Goal: Use online tool/utility: Utilize a website feature to perform a specific function

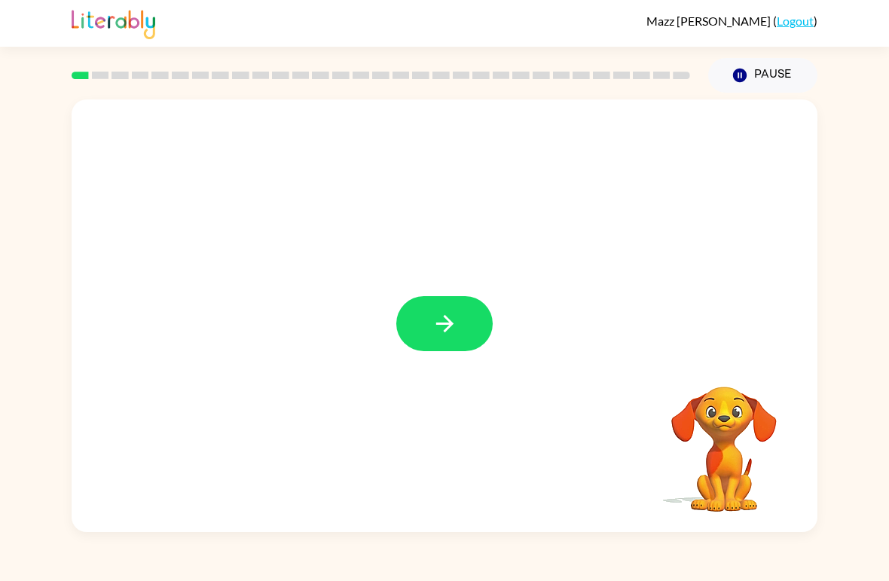
click at [465, 304] on button "button" at bounding box center [444, 323] width 96 height 55
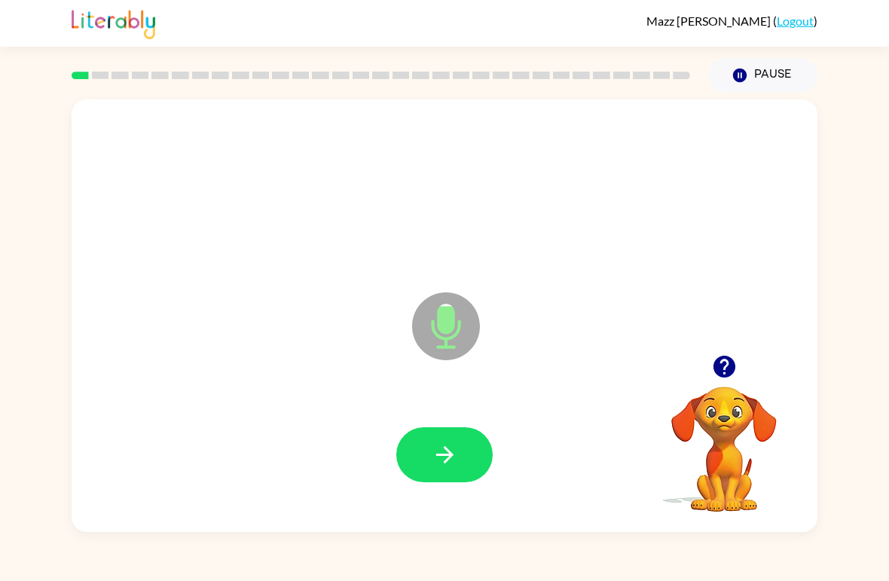
click at [443, 461] on icon "button" at bounding box center [445, 455] width 26 height 26
click at [439, 470] on button "button" at bounding box center [444, 454] width 96 height 55
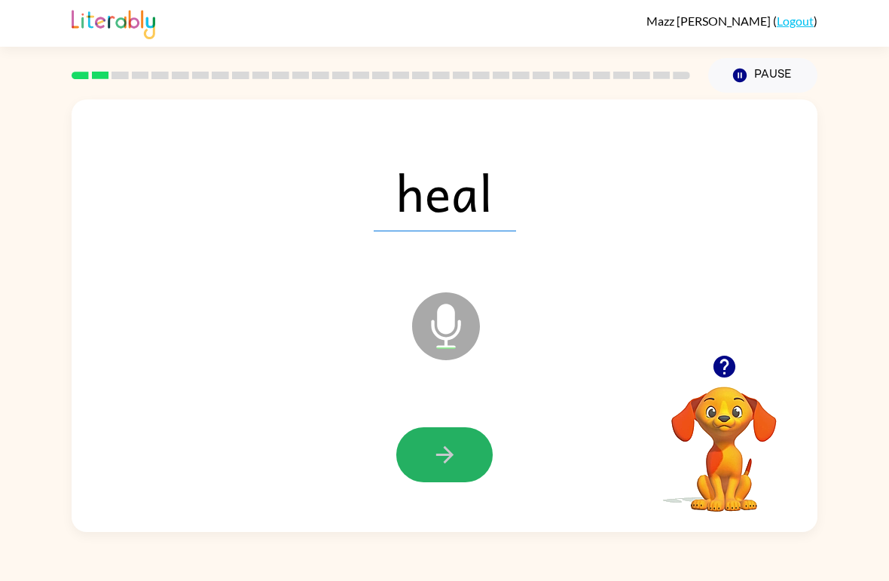
click at [432, 462] on icon "button" at bounding box center [445, 455] width 26 height 26
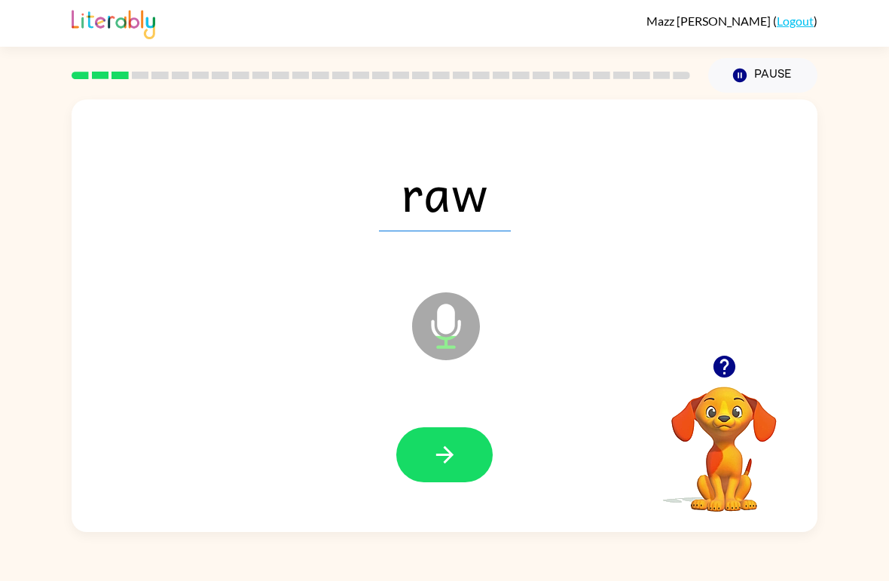
click at [462, 462] on button "button" at bounding box center [444, 454] width 96 height 55
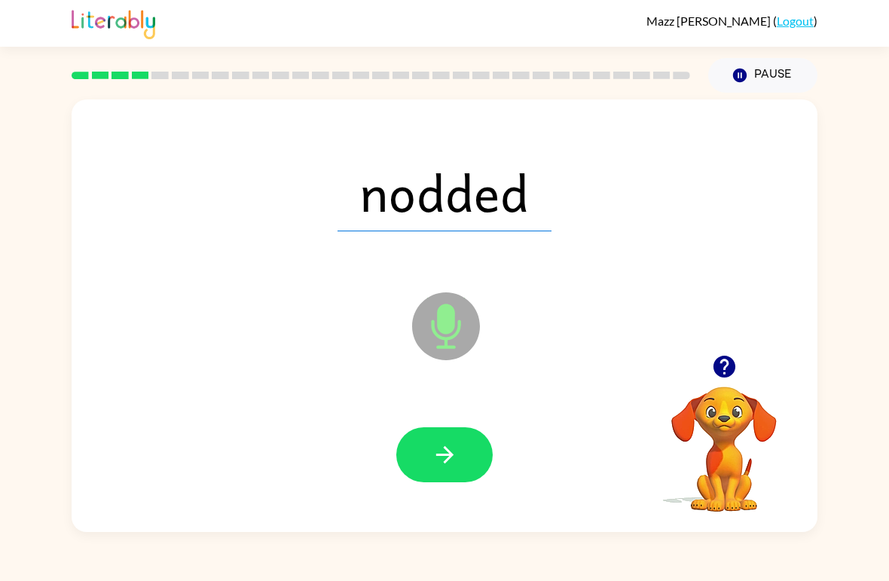
click at [445, 472] on button "button" at bounding box center [444, 454] width 96 height 55
click at [455, 464] on icon "button" at bounding box center [445, 455] width 26 height 26
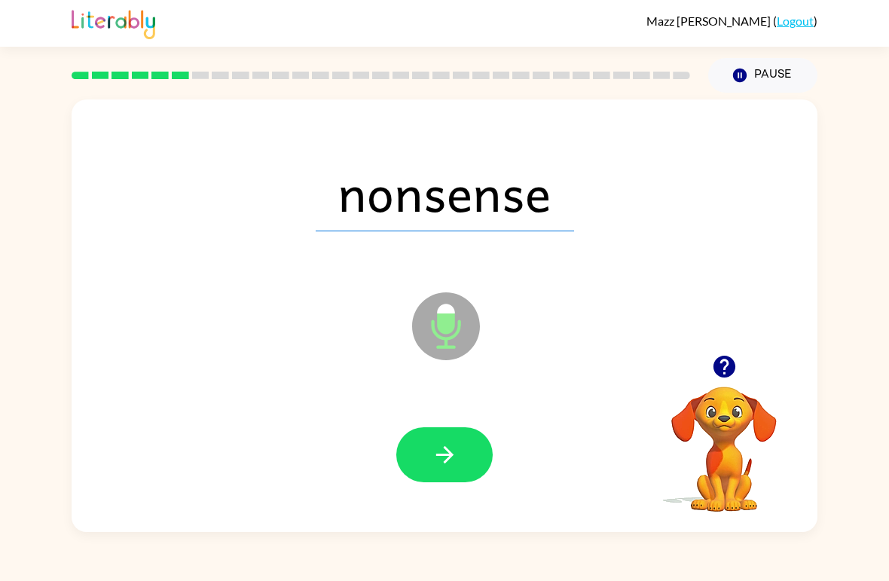
click at [445, 471] on button "button" at bounding box center [444, 454] width 96 height 55
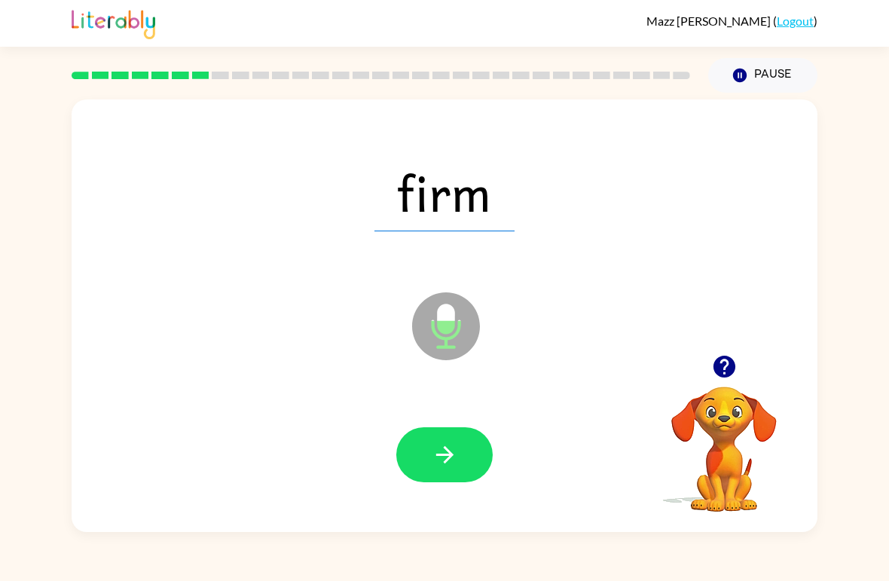
click at [427, 443] on button "button" at bounding box center [444, 454] width 96 height 55
click at [436, 446] on icon "button" at bounding box center [445, 455] width 26 height 26
click at [432, 461] on icon "button" at bounding box center [445, 455] width 26 height 26
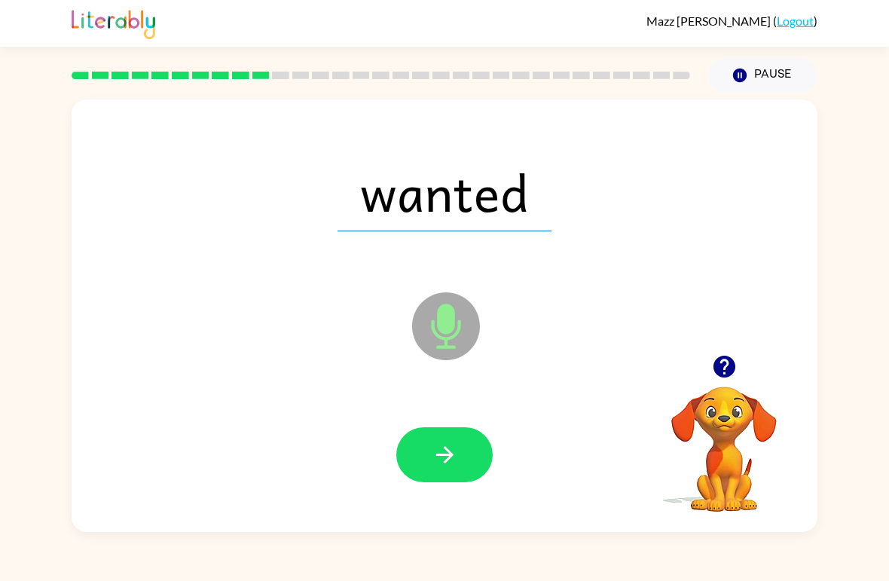
click at [437, 476] on button "button" at bounding box center [444, 454] width 96 height 55
click at [424, 448] on button "button" at bounding box center [444, 454] width 96 height 55
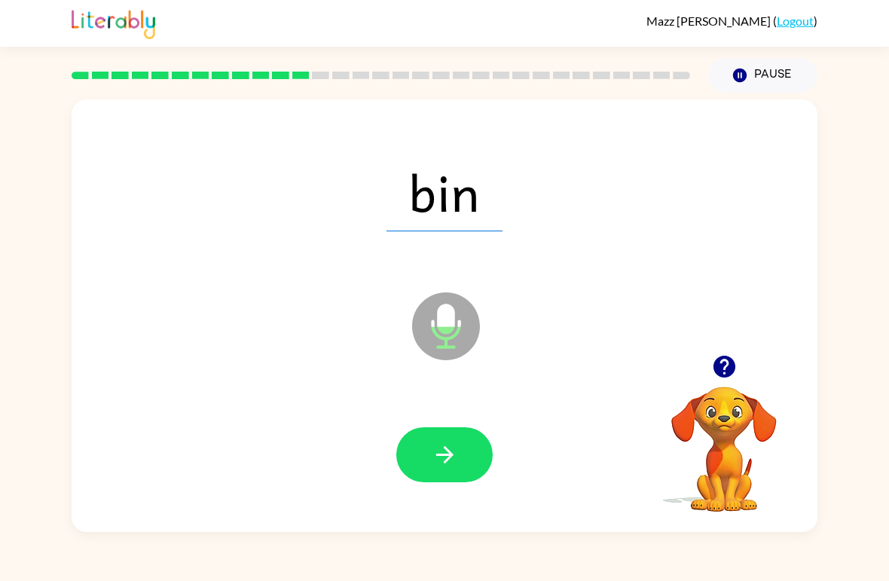
click at [445, 473] on button "button" at bounding box center [444, 454] width 96 height 55
click at [461, 469] on button "button" at bounding box center [444, 454] width 96 height 55
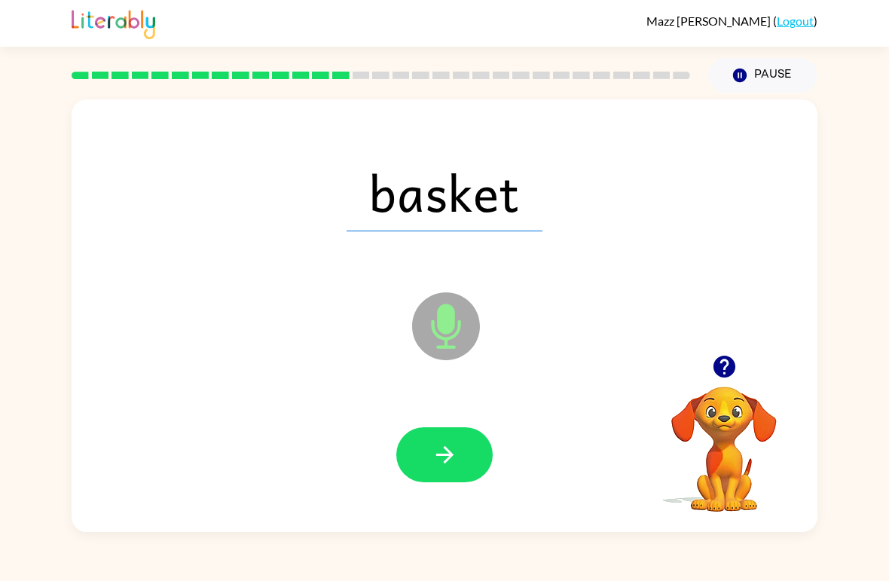
click at [433, 461] on icon "button" at bounding box center [445, 455] width 26 height 26
click at [446, 459] on icon "button" at bounding box center [445, 455] width 26 height 26
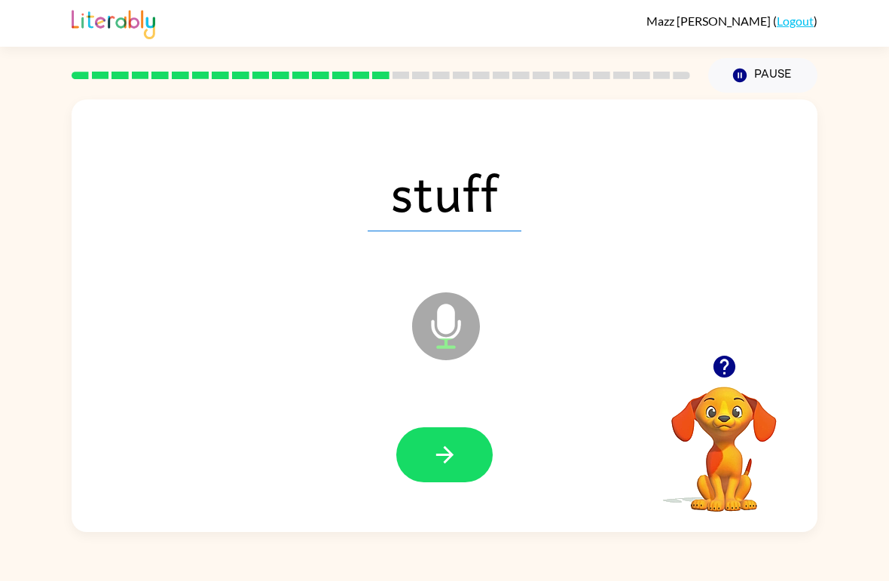
click at [451, 463] on icon "button" at bounding box center [445, 455] width 26 height 26
click at [446, 459] on icon "button" at bounding box center [445, 455] width 26 height 26
click at [427, 455] on button "button" at bounding box center [444, 454] width 96 height 55
click at [434, 454] on icon "button" at bounding box center [445, 455] width 26 height 26
click at [444, 457] on icon "button" at bounding box center [444, 454] width 17 height 17
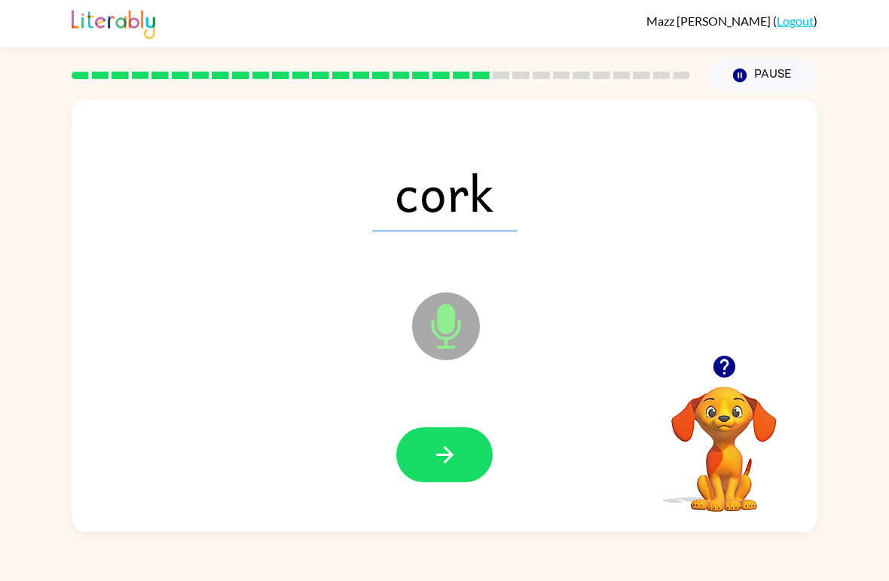
click at [427, 468] on button "button" at bounding box center [444, 454] width 96 height 55
click at [427, 461] on button "button" at bounding box center [444, 454] width 96 height 55
click at [442, 470] on button "button" at bounding box center [444, 454] width 96 height 55
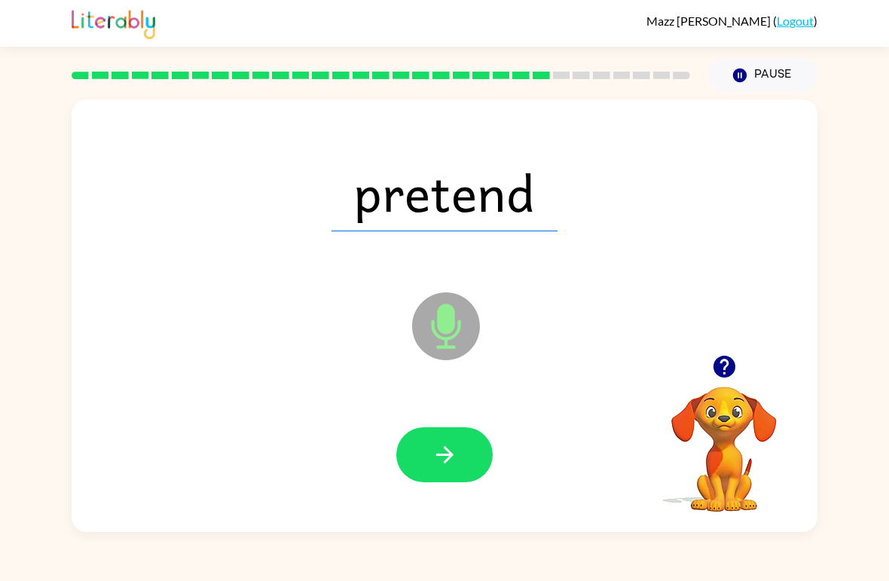
click at [445, 448] on icon "button" at bounding box center [444, 454] width 17 height 17
click at [431, 471] on button "button" at bounding box center [444, 454] width 96 height 55
click at [455, 476] on button "button" at bounding box center [444, 454] width 96 height 55
click at [442, 452] on icon "button" at bounding box center [445, 455] width 26 height 26
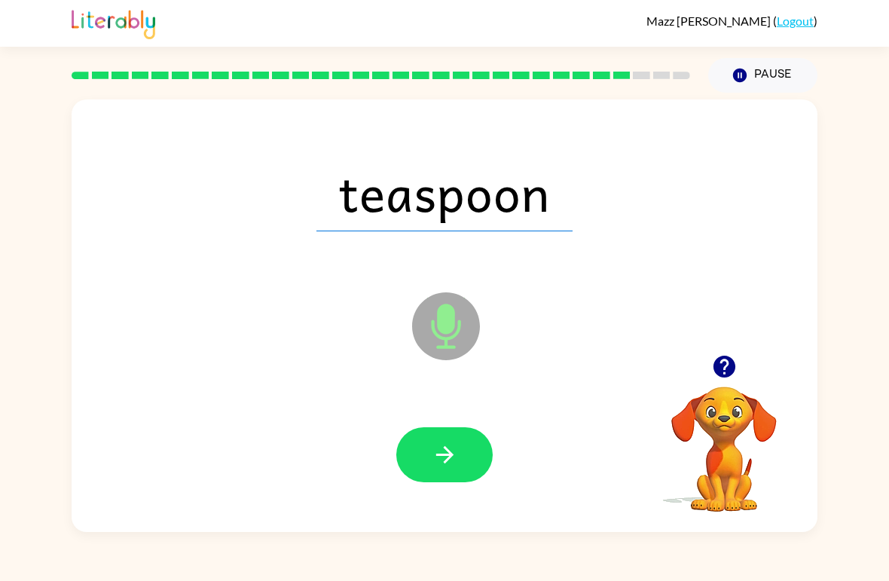
click at [428, 459] on button "button" at bounding box center [444, 454] width 96 height 55
click at [446, 467] on icon "button" at bounding box center [445, 455] width 26 height 26
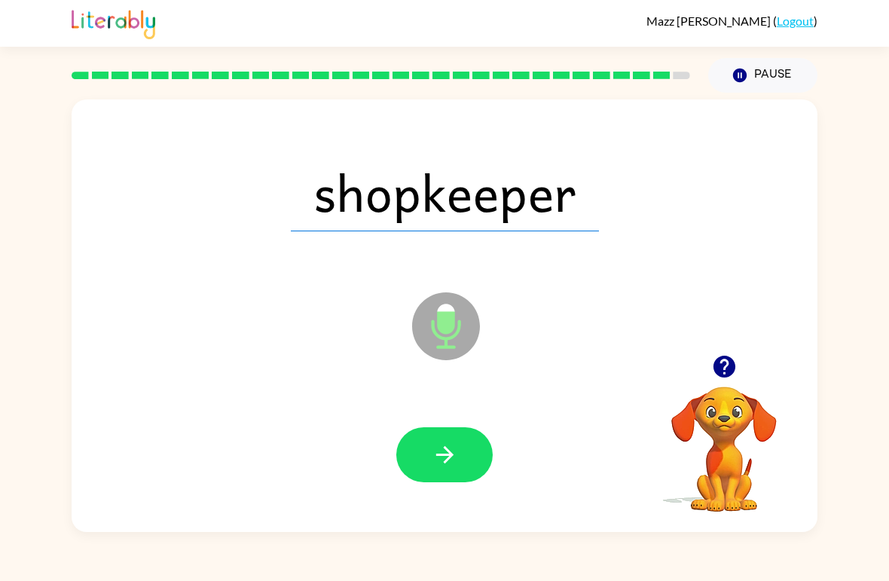
click at [432, 463] on icon "button" at bounding box center [445, 455] width 26 height 26
